Goal: Submit feedback/report problem

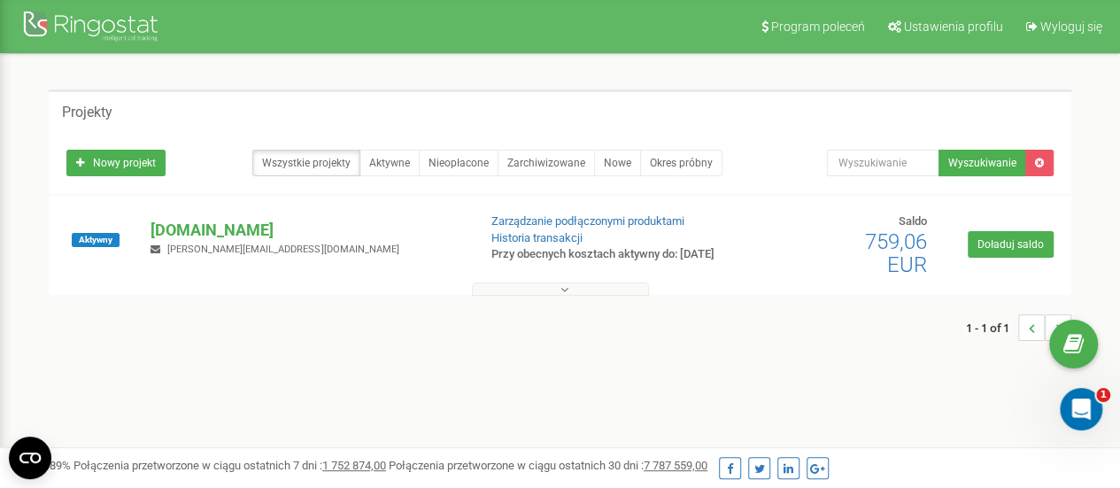
click at [553, 285] on button at bounding box center [560, 288] width 177 height 13
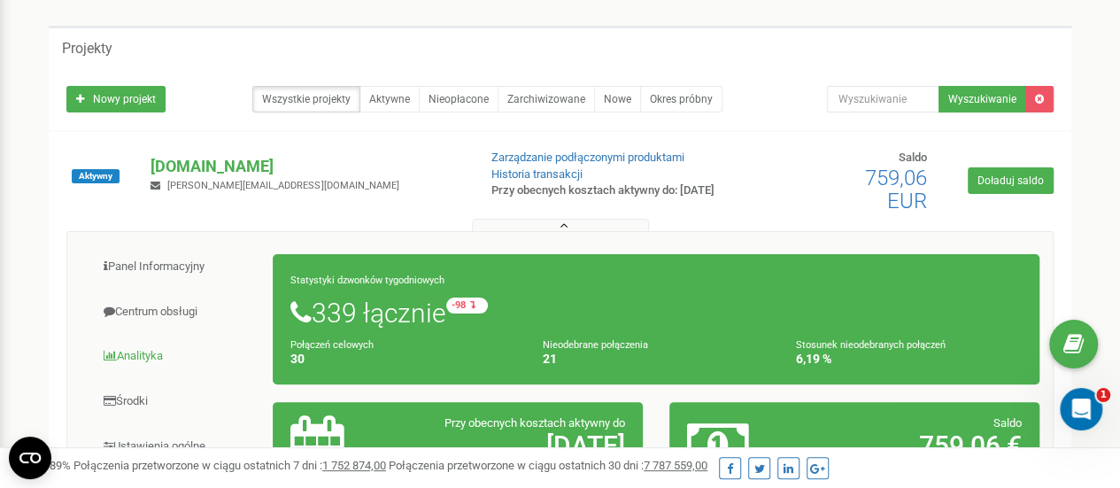
scroll to position [89, 0]
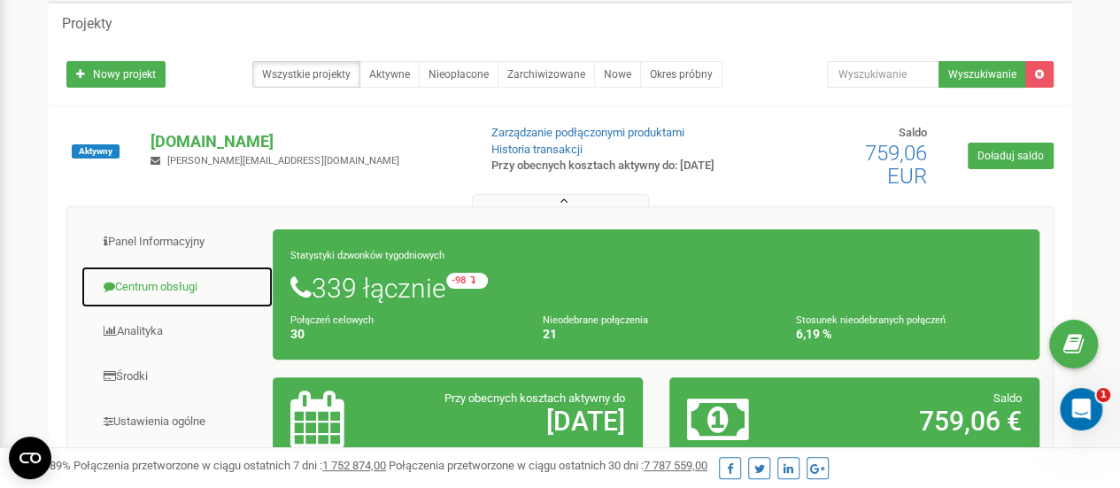
click at [172, 287] on link "Centrum obsługi" at bounding box center [177, 287] width 193 height 43
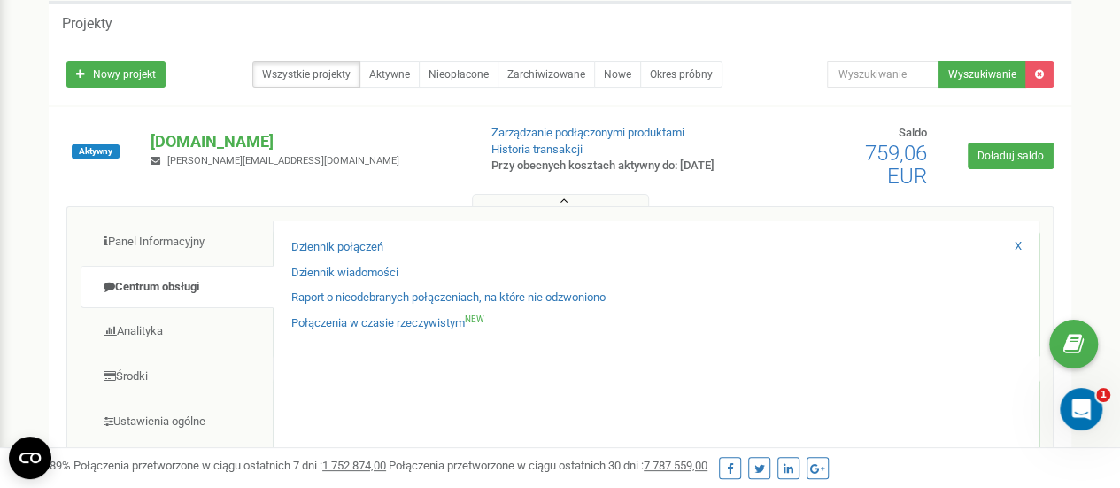
click at [381, 259] on div "Dziennik połączeń" at bounding box center [655, 252] width 729 height 26
click at [376, 252] on link "Dziennik połączeń" at bounding box center [337, 247] width 92 height 17
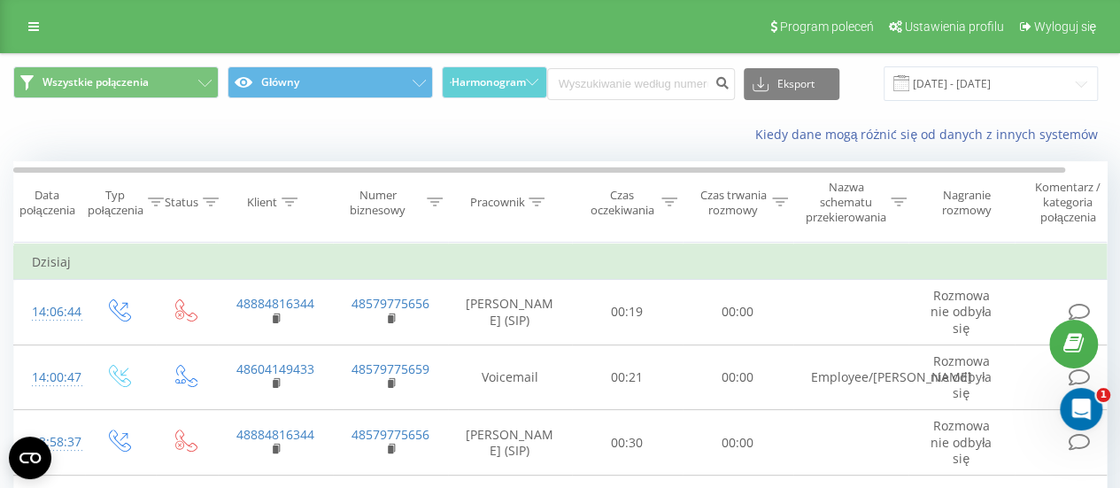
click at [288, 176] on th "Klient" at bounding box center [275, 202] width 115 height 81
click at [296, 196] on div at bounding box center [289, 202] width 16 height 15
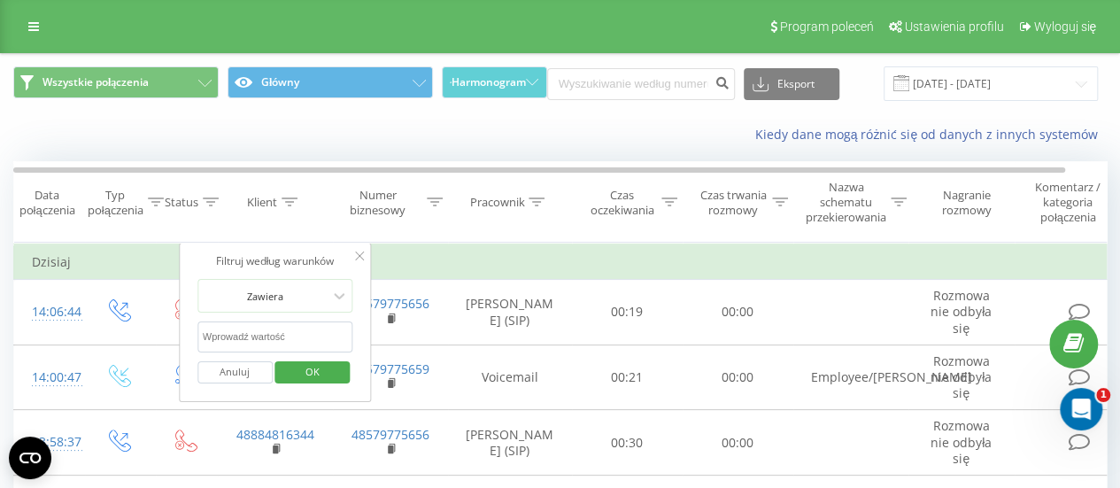
click at [285, 335] on input "text" at bounding box center [275, 336] width 156 height 31
paste input "695286751"
type input "48695286751"
drag, startPoint x: 314, startPoint y: 379, endPoint x: 323, endPoint y: 366, distance: 15.2
click at [319, 371] on span "OK" at bounding box center [313, 371] width 50 height 27
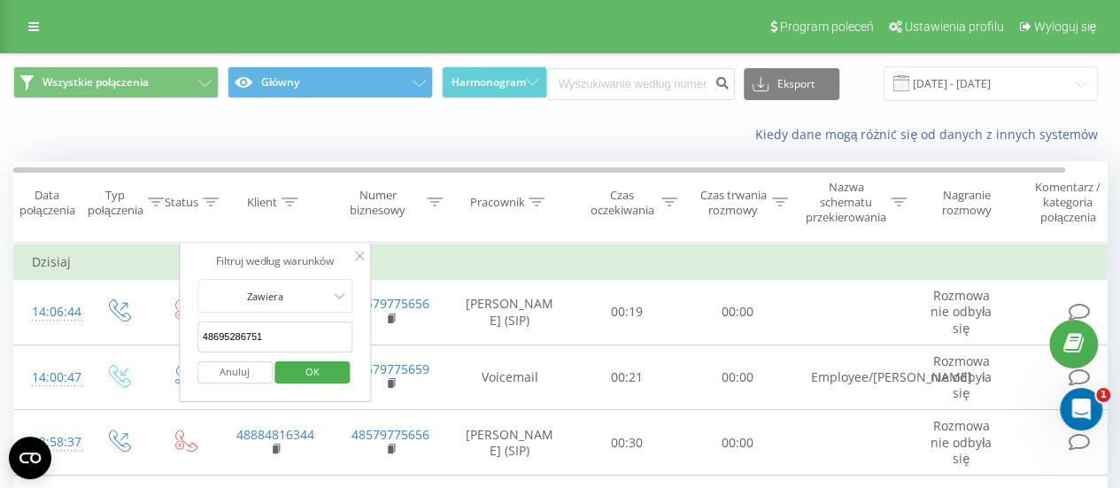
click at [0, 0] on div at bounding box center [0, 0] width 0 height 0
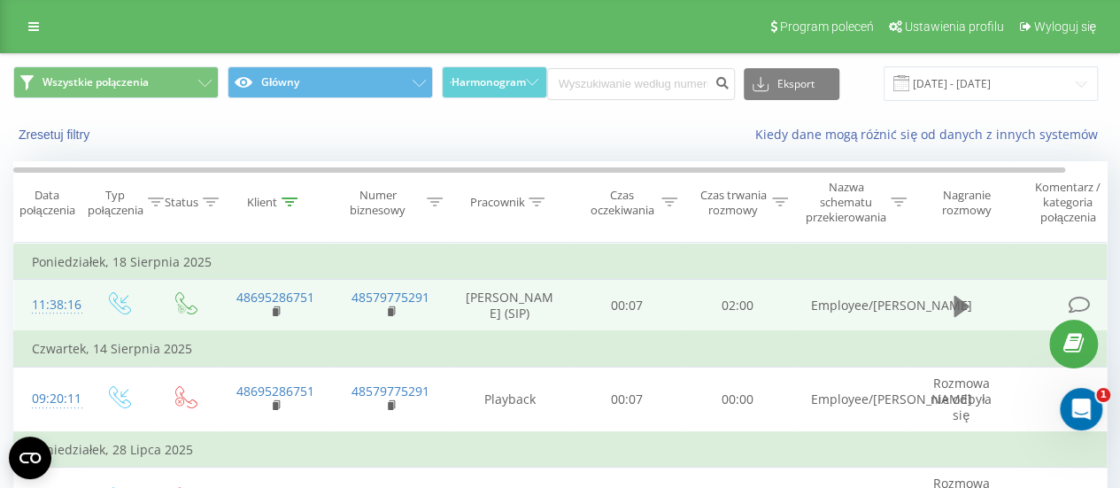
click at [957, 311] on icon at bounding box center [961, 306] width 16 height 21
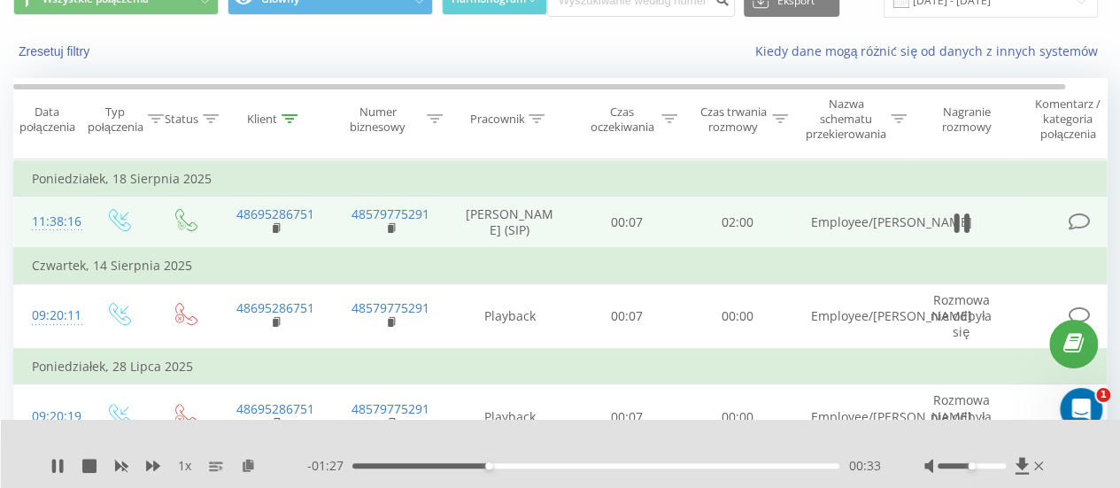
scroll to position [86, 0]
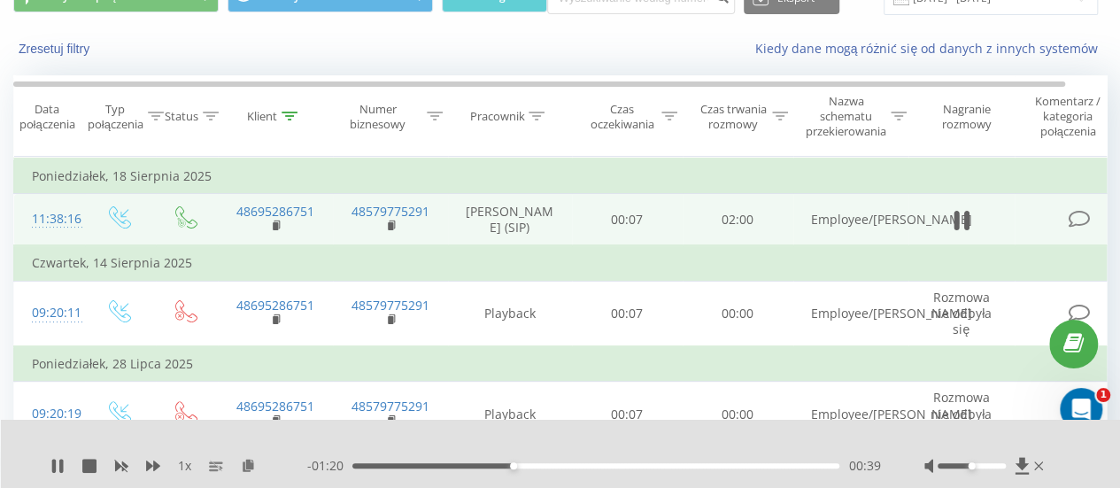
click at [656, 458] on div "- 01:20 00:39 00:39" at bounding box center [593, 466] width 573 height 18
click at [655, 468] on div "01:14" at bounding box center [595, 465] width 487 height 5
drag, startPoint x: 59, startPoint y: 470, endPoint x: 72, endPoint y: 468, distance: 12.5
click at [64, 472] on icon at bounding box center [57, 465] width 14 height 14
drag, startPoint x: 273, startPoint y: 233, endPoint x: 342, endPoint y: 233, distance: 69.0
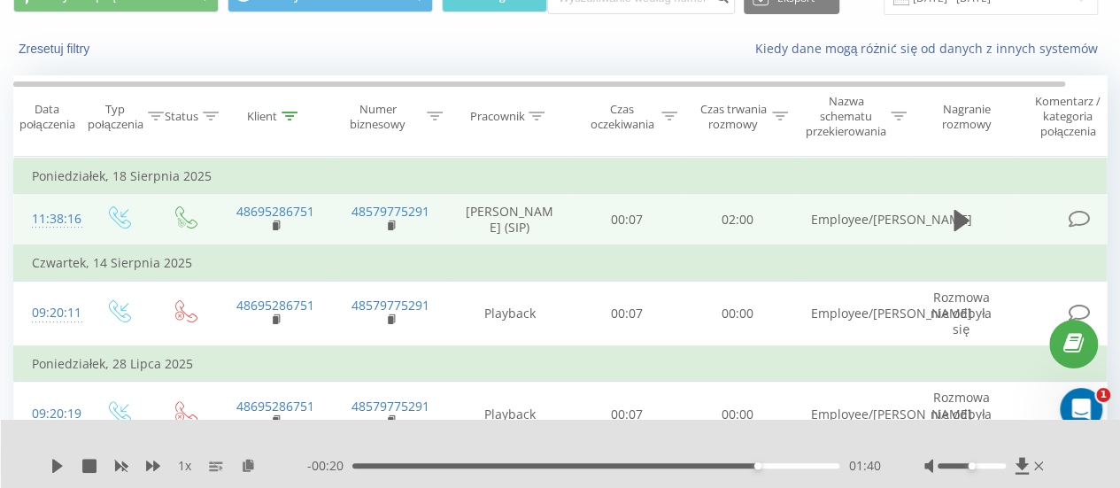
click at [273, 230] on rect at bounding box center [275, 226] width 5 height 8
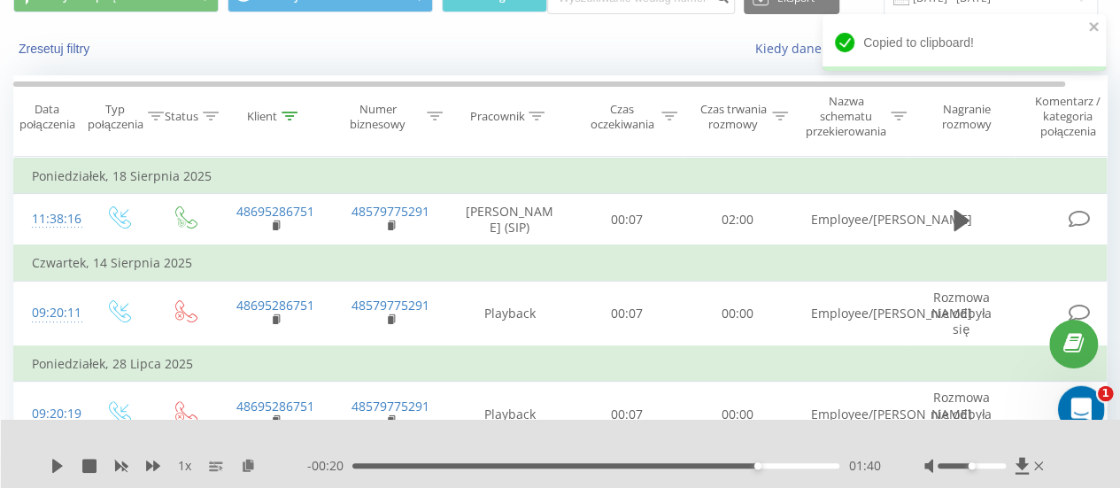
click at [1080, 399] on icon "Otwórz komunikator Intercom" at bounding box center [1078, 406] width 29 height 29
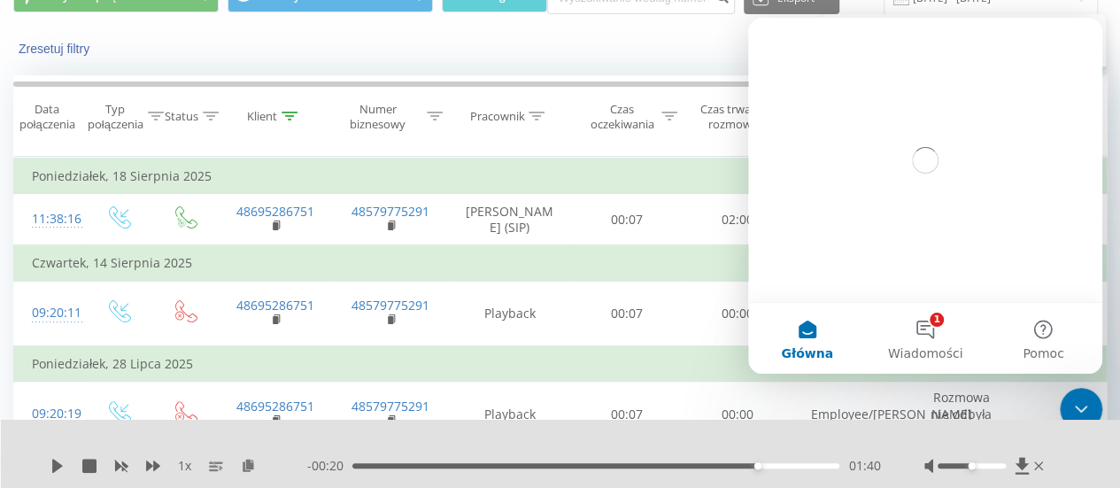
scroll to position [0, 0]
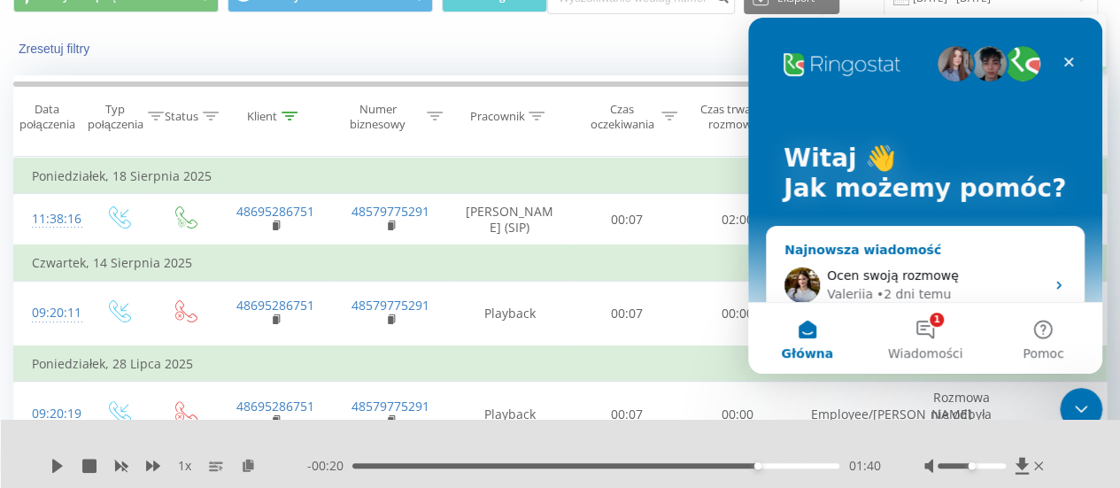
drag, startPoint x: 923, startPoint y: 279, endPoint x: 902, endPoint y: 289, distance: 23.7
click at [924, 277] on span "Ocen swoją rozmowę" at bounding box center [893, 275] width 132 height 14
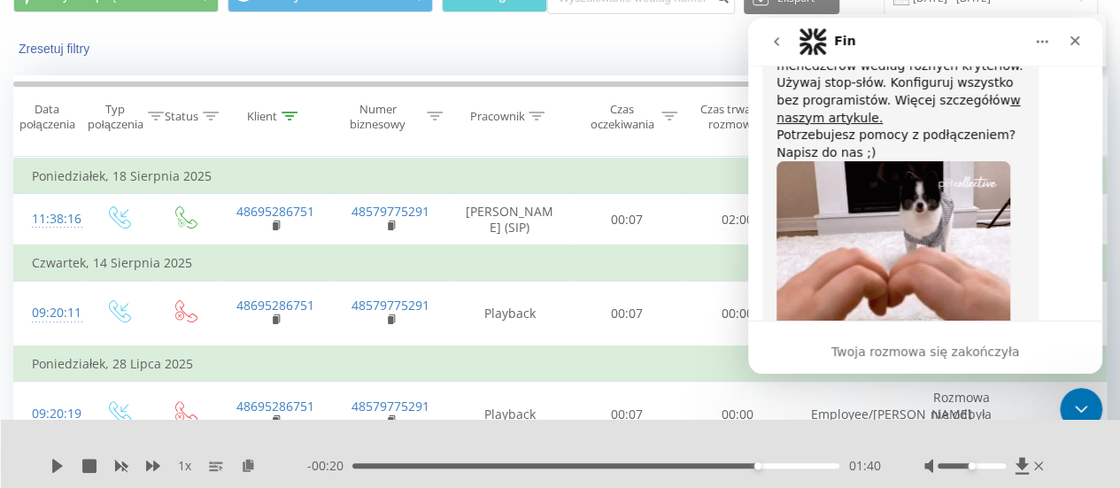
scroll to position [1088, 0]
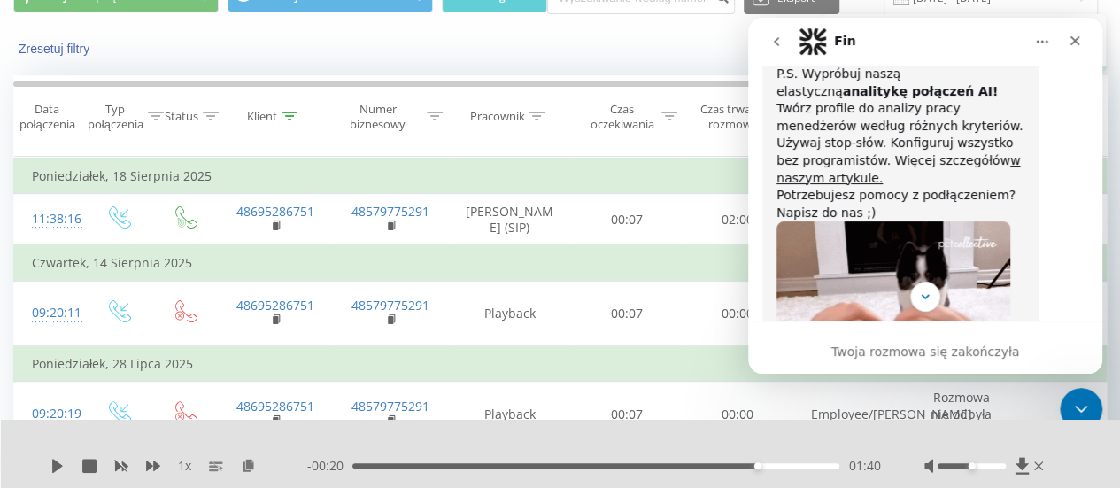
drag, startPoint x: 776, startPoint y: 42, endPoint x: 918, endPoint y: 144, distance: 174.4
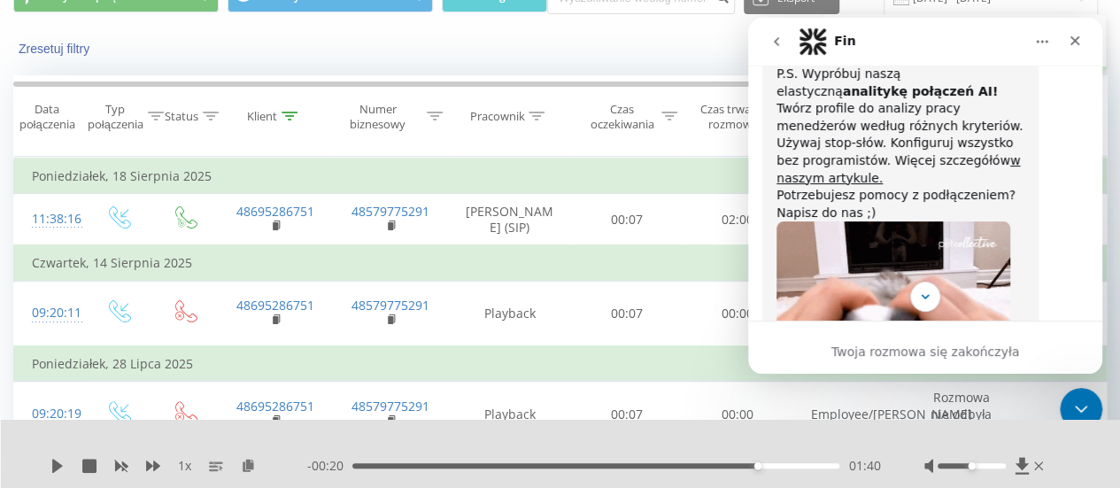
click at [776, 42] on icon "go back" at bounding box center [776, 42] width 14 height 14
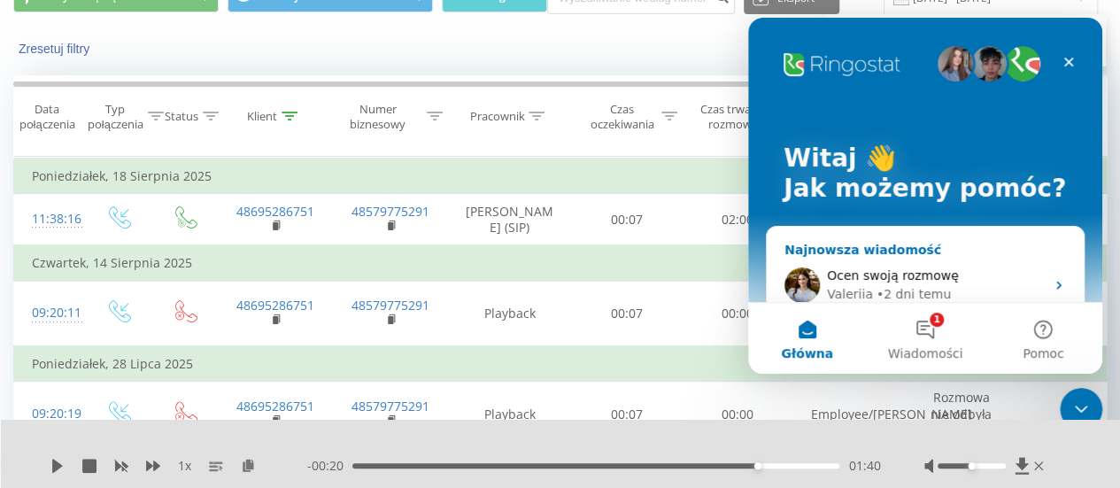
scroll to position [354, 0]
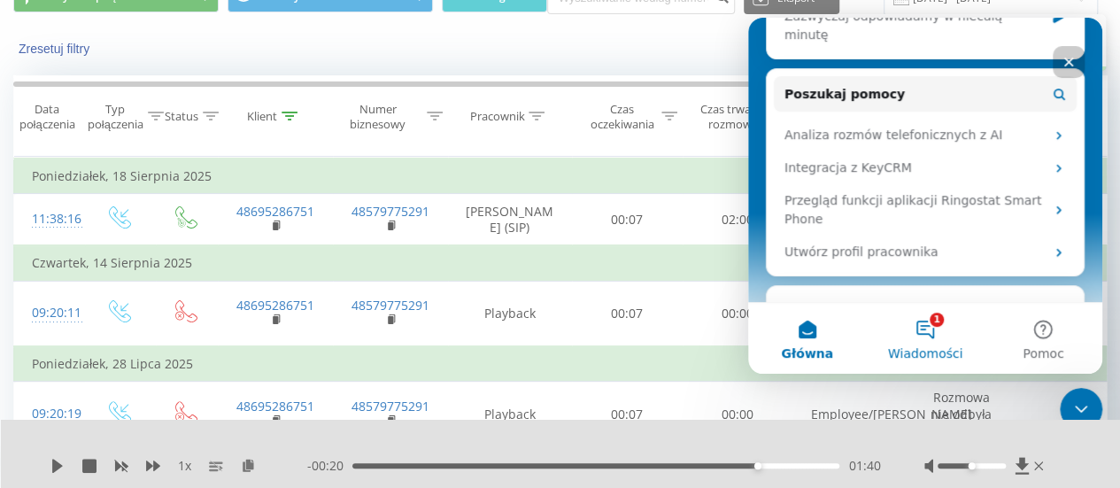
click at [927, 335] on button "1 Wiadomości" at bounding box center [925, 338] width 118 height 71
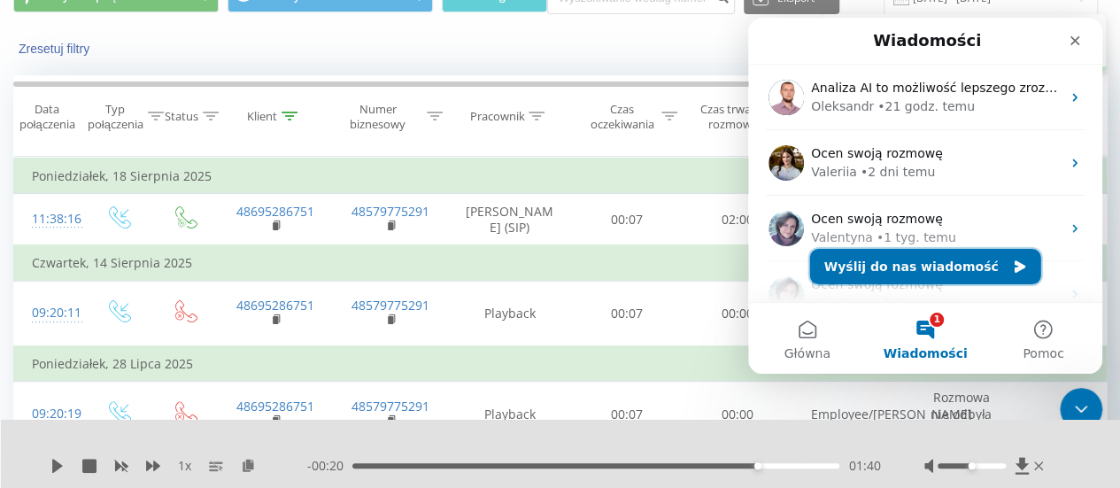
click at [962, 255] on button "Wyślij do nas wiadomość" at bounding box center [925, 266] width 231 height 35
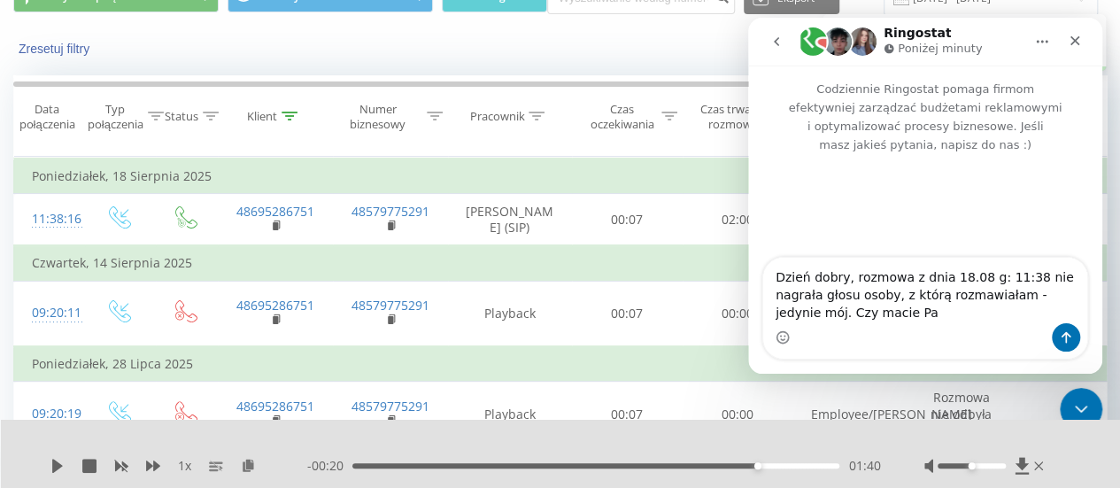
click at [904, 280] on textarea "Dzień dobry, rozmowa z dnia 18.08 g: 11:38 nie nagrała głosu osoby, z którą roz…" at bounding box center [925, 290] width 324 height 65
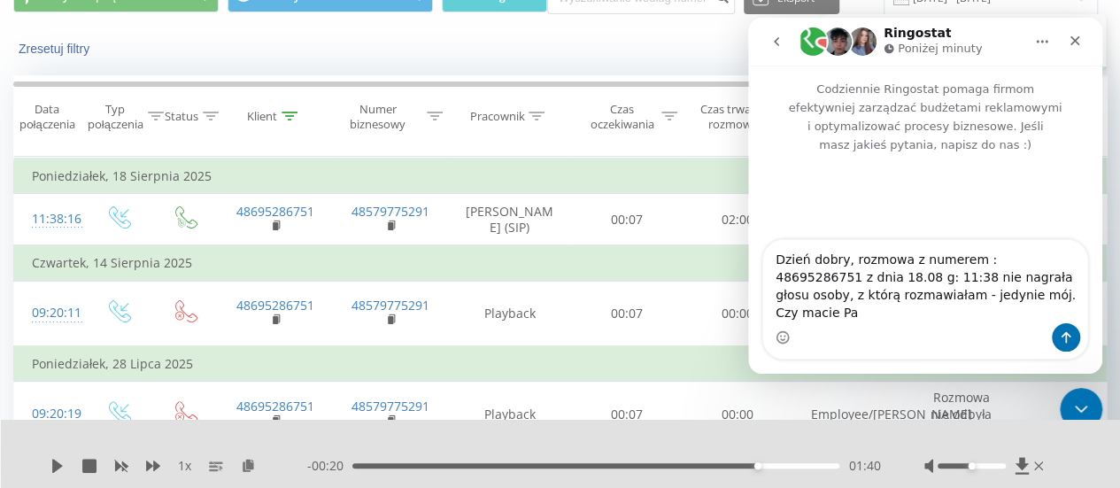
click at [932, 327] on div "Komunikator Intercom" at bounding box center [925, 337] width 324 height 28
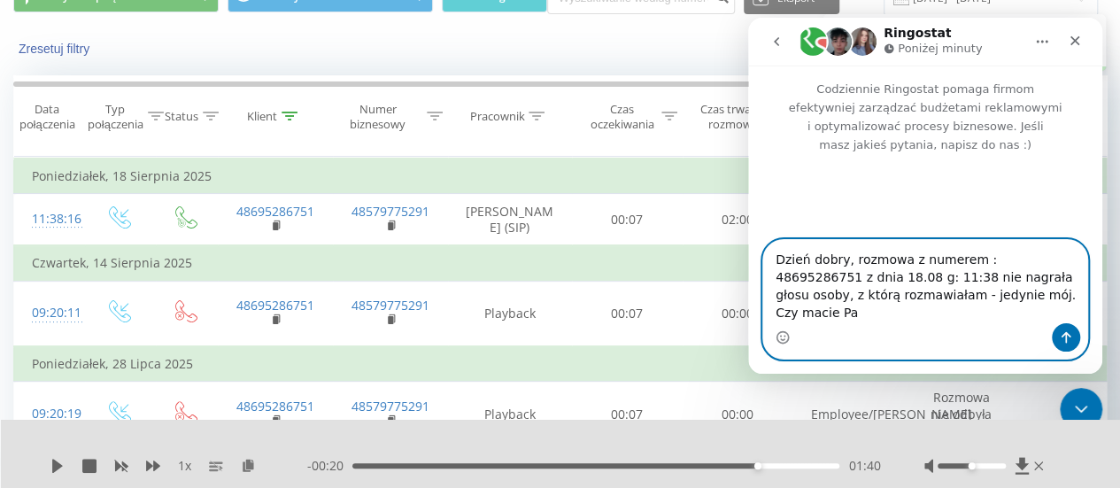
click at [1023, 316] on textarea "Dzień dobry, rozmowa z numerem : 48695286751 z dnia 18.08 g: 11:38 nie nagrała …" at bounding box center [925, 281] width 324 height 83
type textarea "Dzień dobry, rozmowa z numerem : 48695286751 z dnia 18.08 g: 11:38 nie nagrała …"
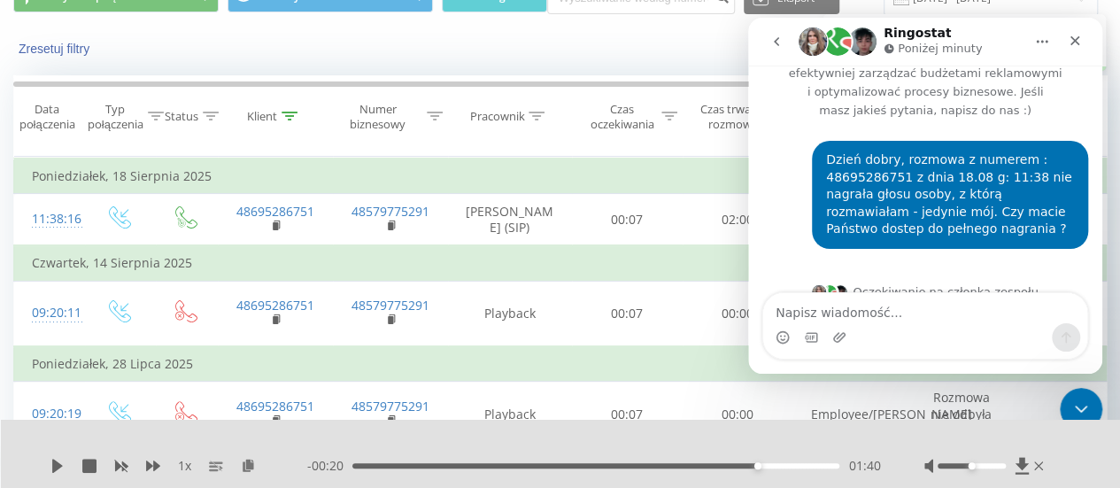
scroll to position [39, 0]
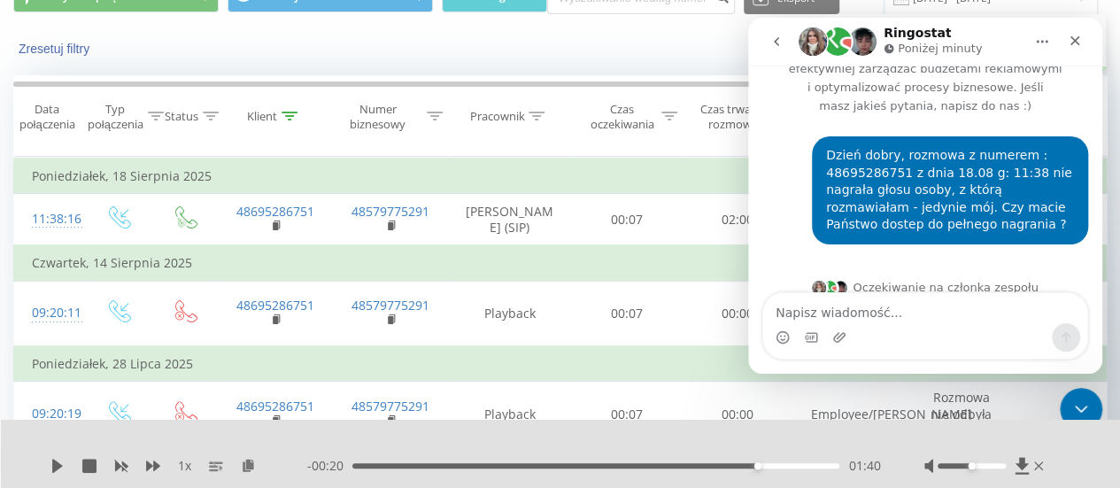
drag, startPoint x: 636, startPoint y: 32, endPoint x: 669, endPoint y: 39, distance: 33.5
click at [637, 32] on div "Zresetuj filtry Kiedy dane mogą różnić się od danych z innych systemów" at bounding box center [560, 48] width 1118 height 42
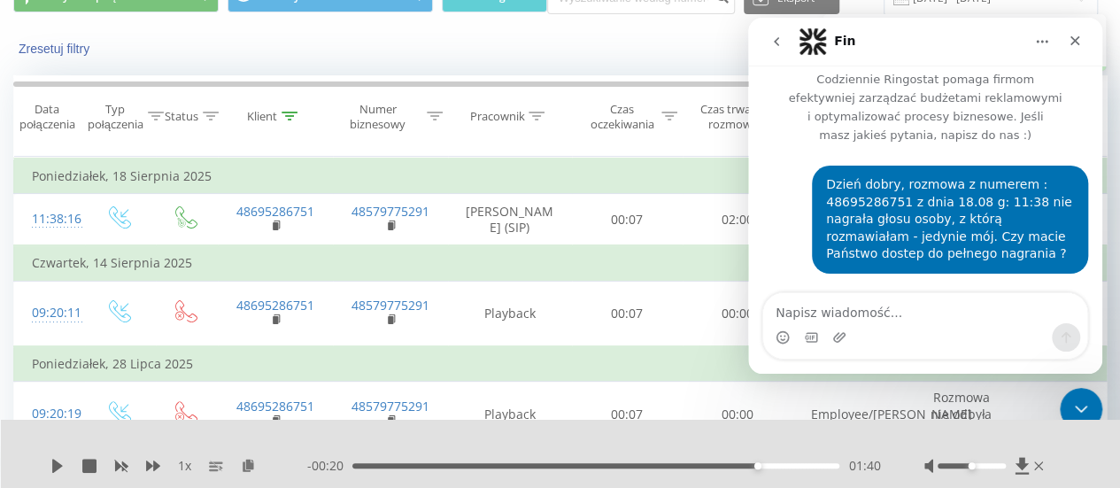
scroll to position [0, 0]
